Goal: Ask a question

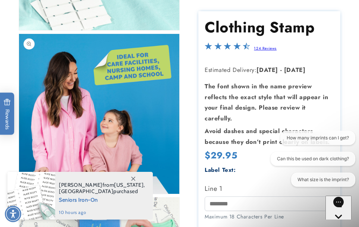
scroll to position [358, 0]
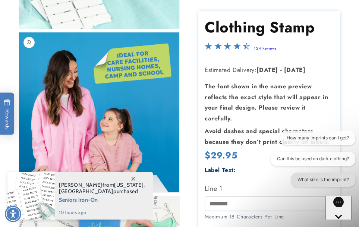
click at [307, 184] on button "What size is the imprint?" at bounding box center [323, 179] width 64 height 14
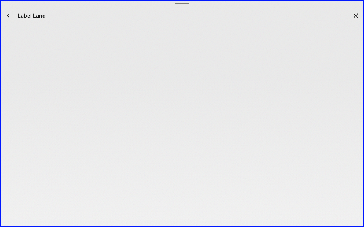
scroll to position [0, 0]
